Goal: Navigation & Orientation: Find specific page/section

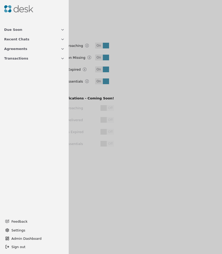
click at [160, 122] on div at bounding box center [111, 127] width 222 height 254
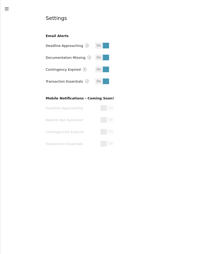
click at [8, 8] on icon "button" at bounding box center [6, 8] width 5 height 5
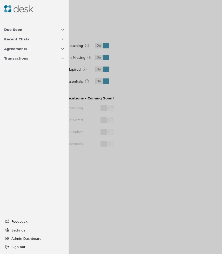
click at [24, 60] on span "Transactions" at bounding box center [16, 58] width 24 height 5
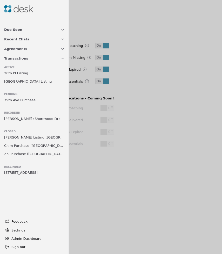
click at [24, 58] on span "Transactions" at bounding box center [16, 58] width 24 height 5
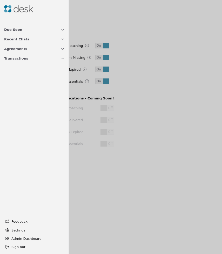
click at [24, 58] on span "Transactions" at bounding box center [16, 58] width 24 height 5
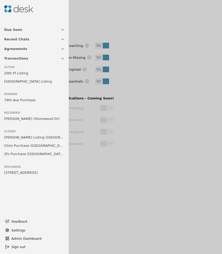
click at [22, 73] on span "20th Pl Listing" at bounding box center [16, 72] width 24 height 5
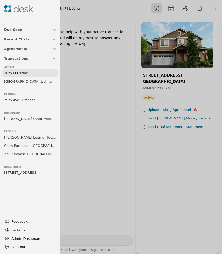
click at [99, 83] on div at bounding box center [111, 127] width 222 height 254
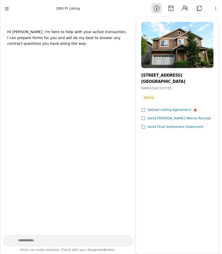
click at [214, 9] on html "Due Soon Recent Chats Agreements Transactions Active 20th Pl Listing [GEOGRAPHI…" at bounding box center [111, 127] width 222 height 254
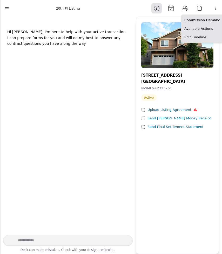
click at [215, 8] on html "Due Soon Recent Chats Agreements Transactions Active 20th Pl Listing [GEOGRAPHI…" at bounding box center [111, 127] width 222 height 254
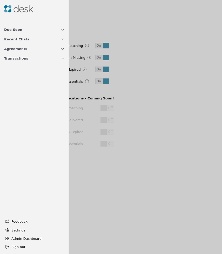
click at [173, 113] on div at bounding box center [111, 127] width 222 height 254
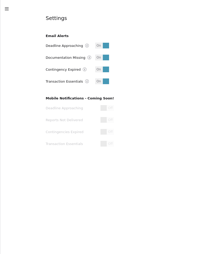
click at [5, 3] on div "Settings Email Alerts Deadline Approaching On Documentation Missing On Continge…" at bounding box center [111, 127] width 222 height 254
click at [4, 4] on div "Settings Email Alerts Deadline Approaching On Documentation Missing On Continge…" at bounding box center [111, 127] width 222 height 254
click at [4, 5] on div "Settings Email Alerts Deadline Approaching On Documentation Missing On Continge…" at bounding box center [111, 127] width 222 height 254
click at [6, 9] on line "button" at bounding box center [6, 9] width 3 height 0
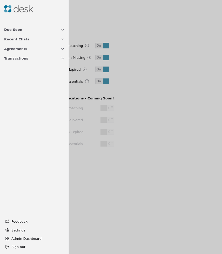
click at [40, 30] on button "Due Soon" at bounding box center [34, 30] width 67 height 10
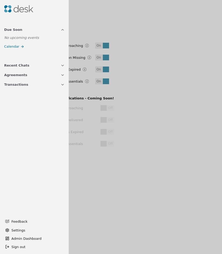
click at [40, 85] on button "Transactions" at bounding box center [34, 85] width 67 height 10
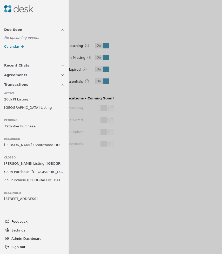
click at [57, 85] on button "Transactions" at bounding box center [34, 85] width 67 height 10
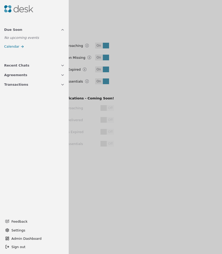
click at [57, 85] on button "Transactions" at bounding box center [34, 85] width 67 height 10
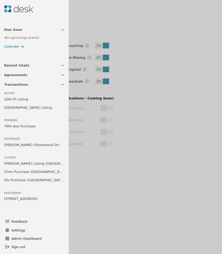
click at [44, 181] on span "Zhi Purchase ([GEOGRAPHIC_DATA])" at bounding box center [34, 179] width 60 height 5
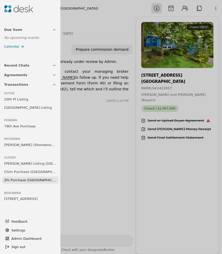
click at [93, 193] on div at bounding box center [111, 127] width 222 height 254
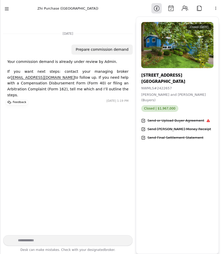
click at [7, 10] on line "button" at bounding box center [6, 10] width 3 height 0
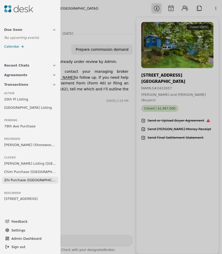
click at [135, 17] on div at bounding box center [111, 127] width 222 height 254
